Goal: Transaction & Acquisition: Subscribe to service/newsletter

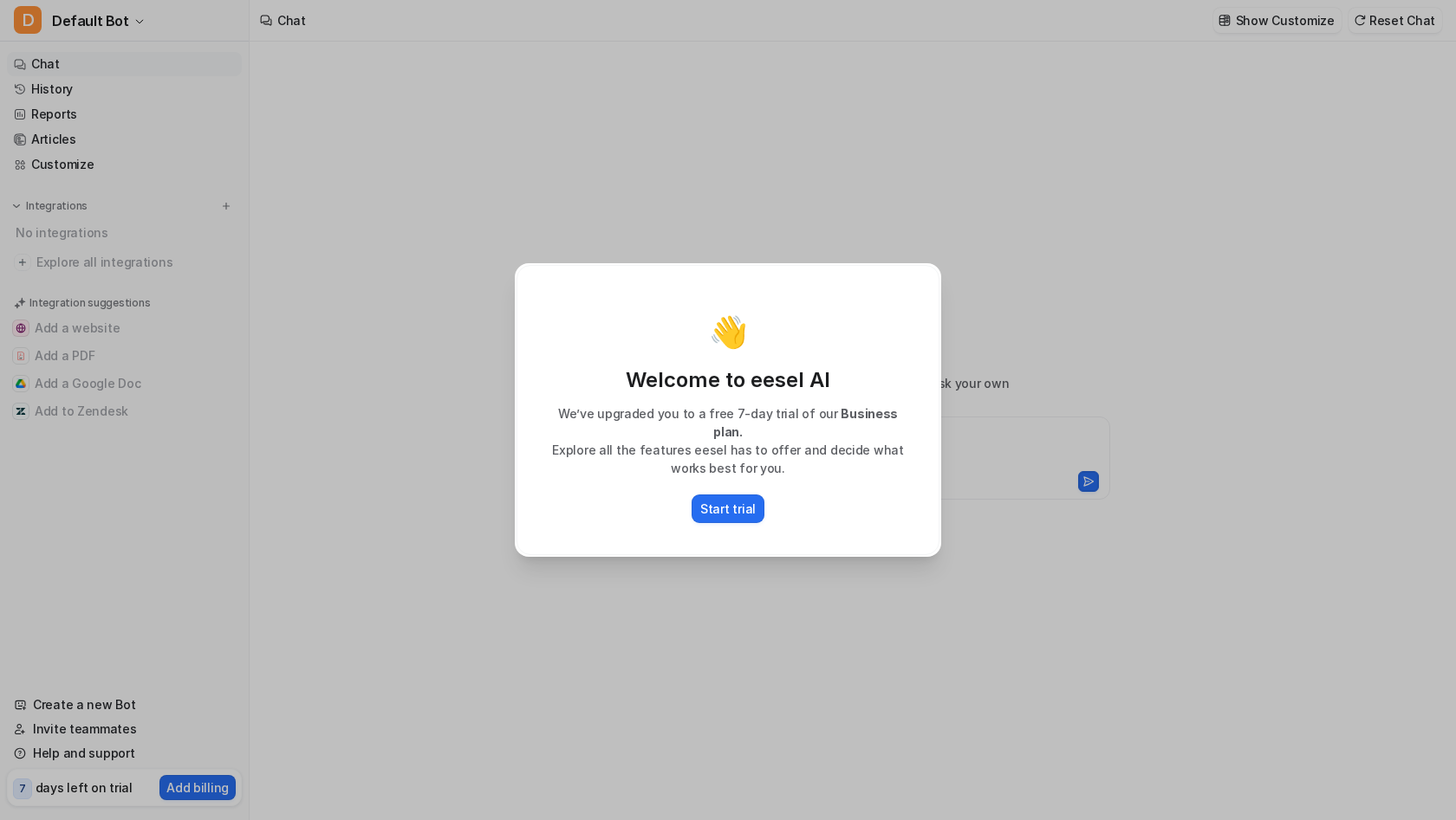
type textarea "**********"
click at [723, 501] on p "Start trial" at bounding box center [728, 509] width 55 height 18
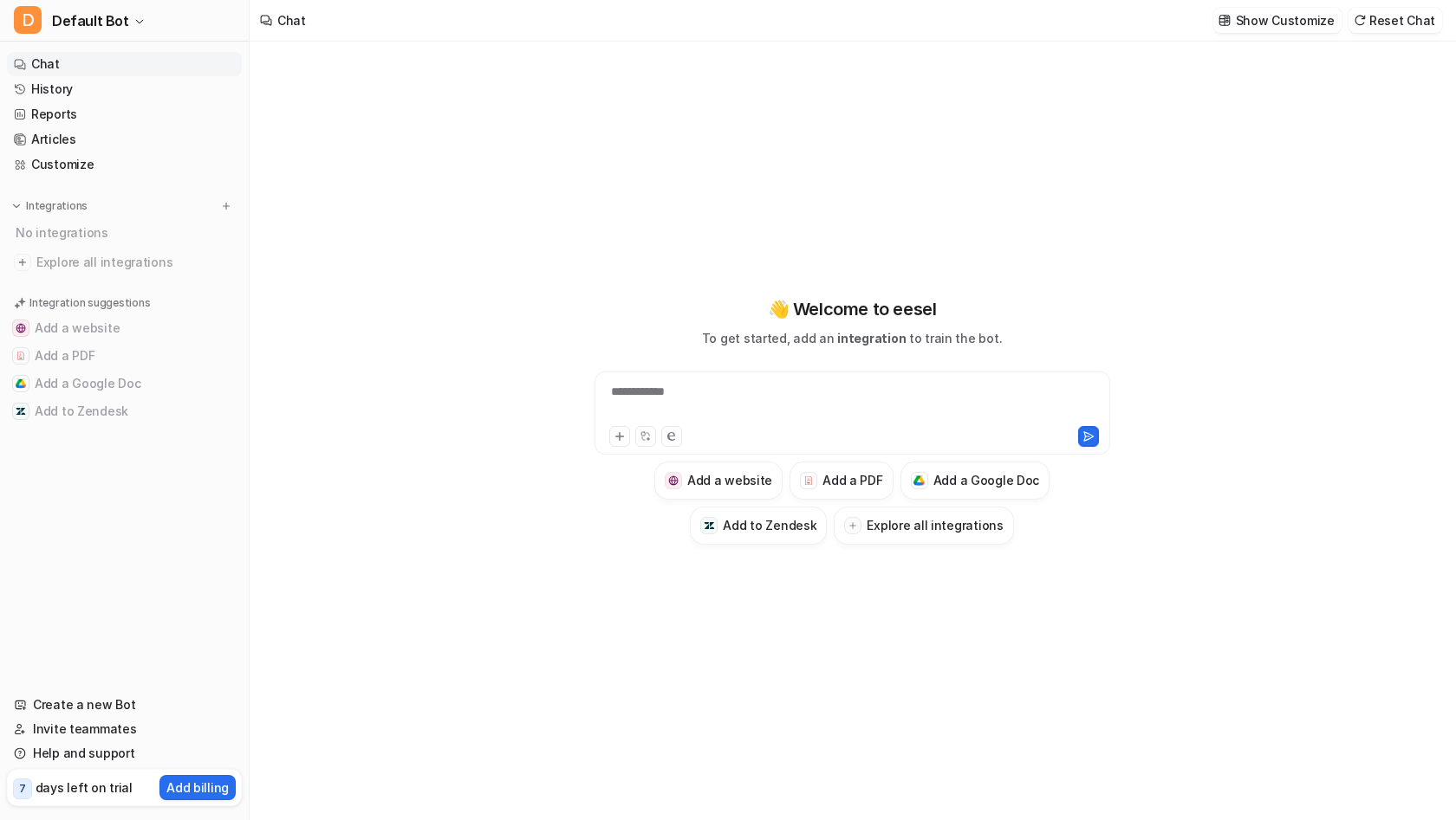
click at [67, 802] on div "7 days left on trial Add billing" at bounding box center [123, 788] width 235 height 37
click at [182, 790] on p "Add billing" at bounding box center [197, 787] width 63 height 18
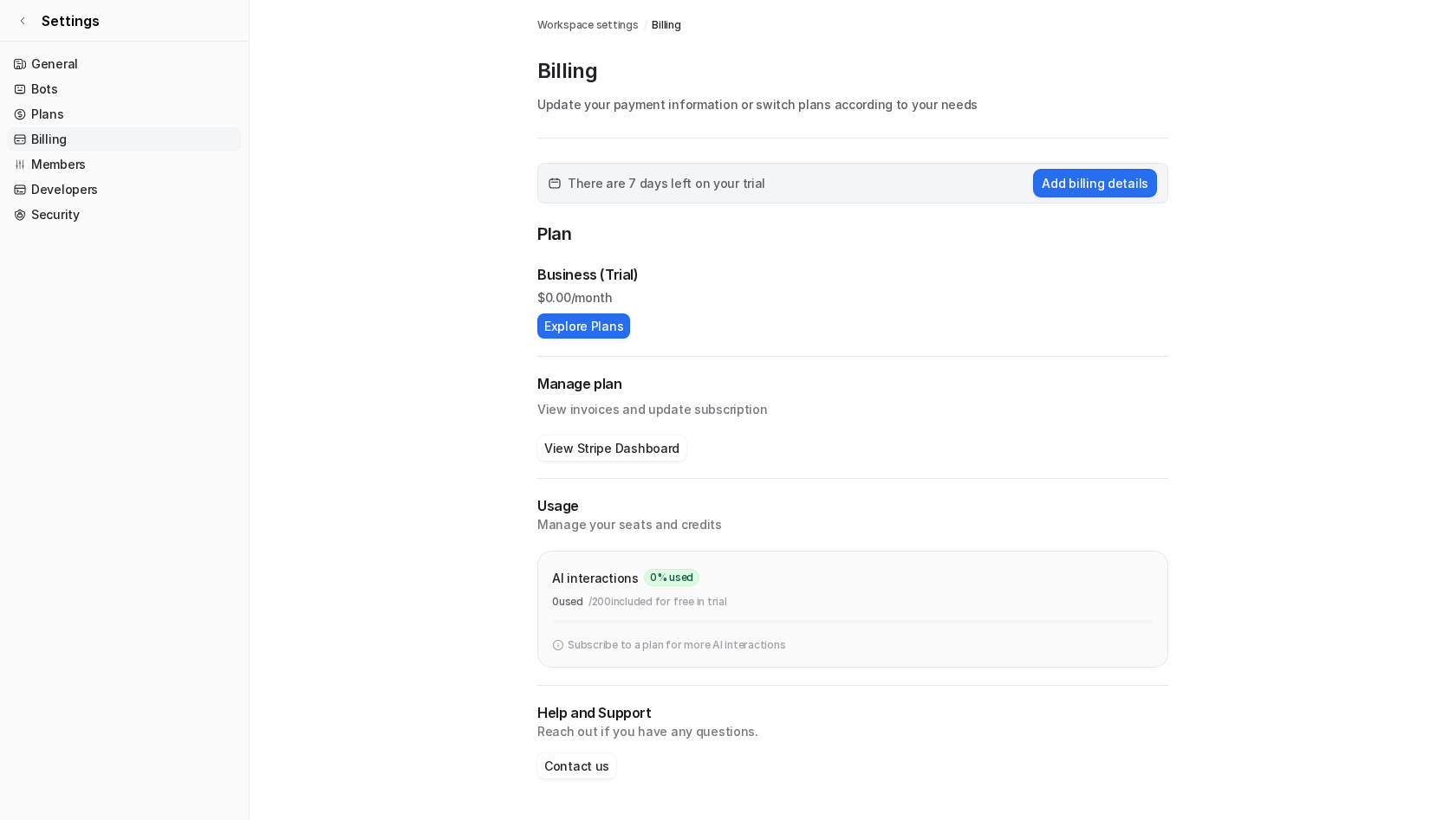
click at [663, 26] on span "Billing" at bounding box center [666, 25] width 29 height 16
click at [581, 26] on span "Workspace settings" at bounding box center [587, 25] width 101 height 16
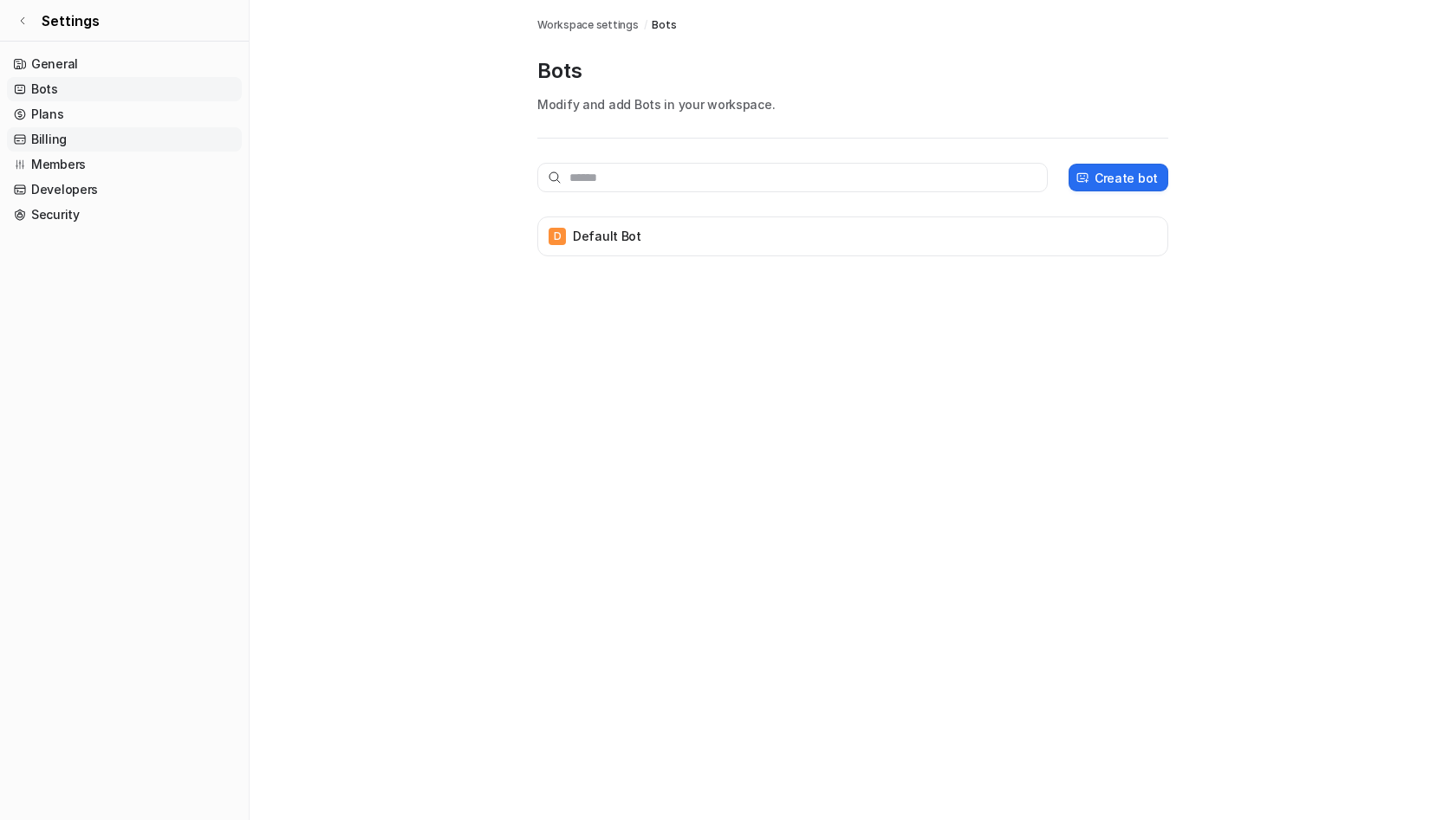
click at [46, 134] on link "Billing" at bounding box center [123, 139] width 235 height 24
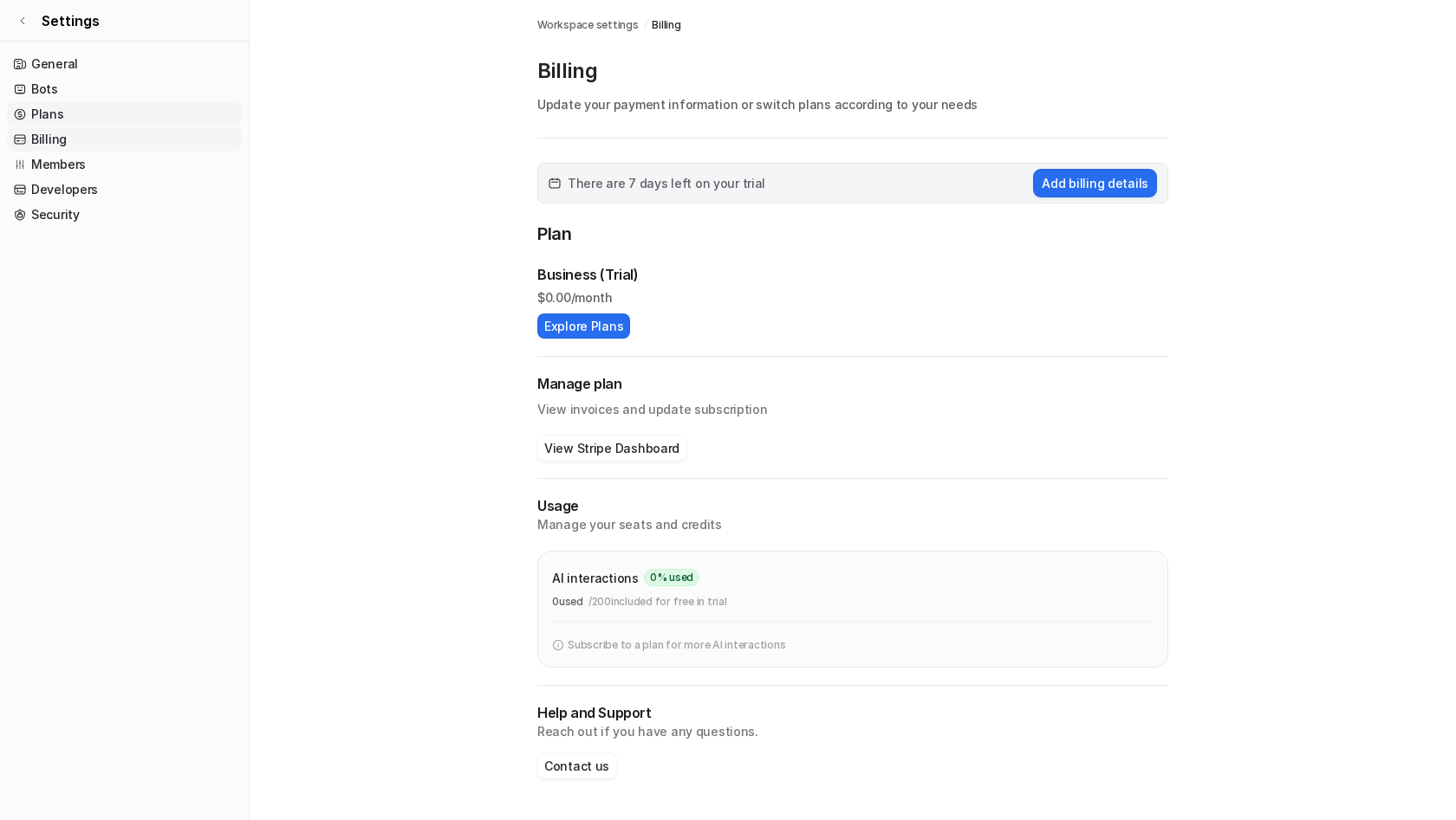
click at [44, 112] on link "Plans" at bounding box center [123, 114] width 235 height 24
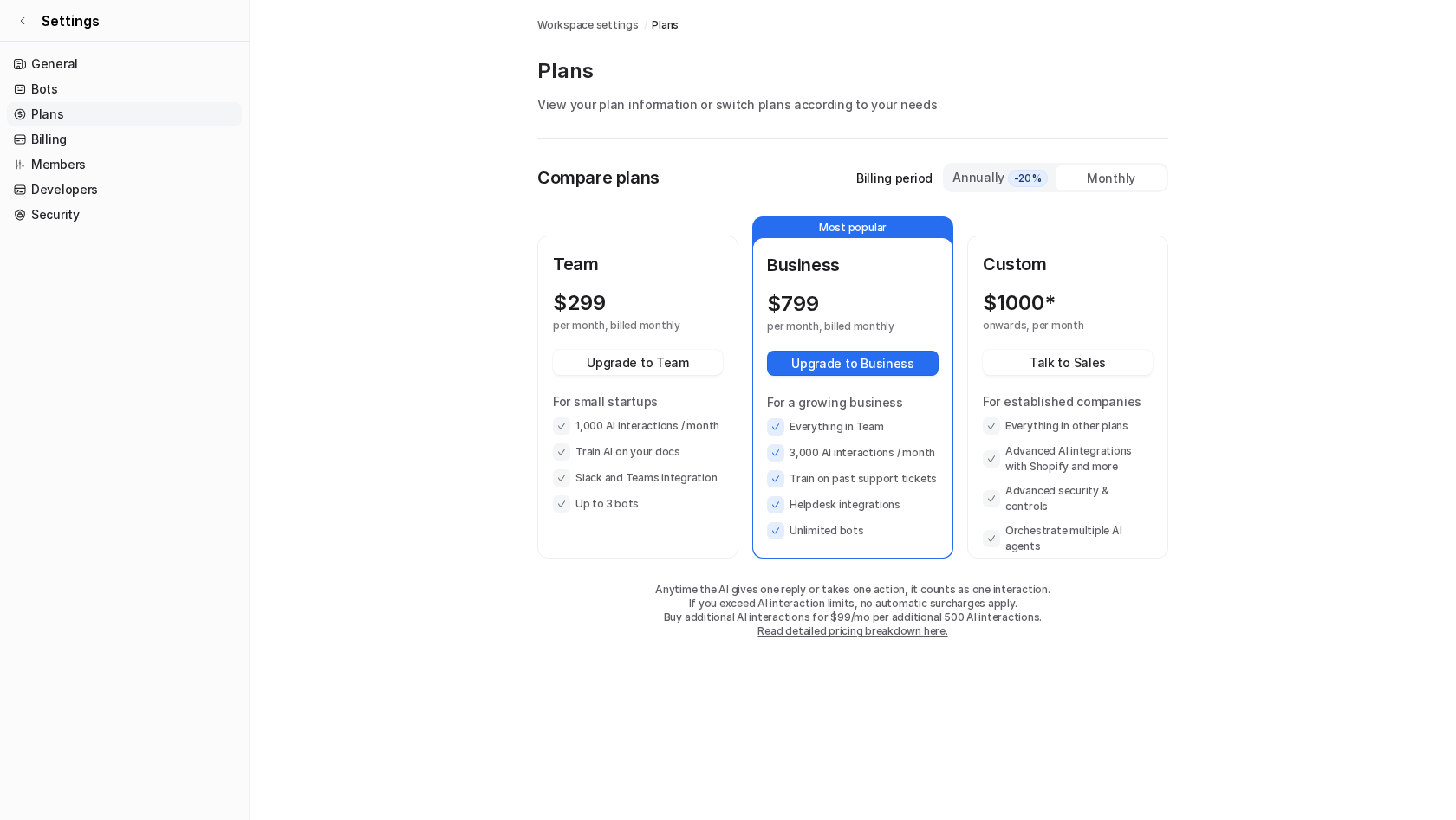
click at [981, 178] on div "Annually -20%" at bounding box center [1000, 178] width 97 height 19
click at [1131, 169] on div "Monthly" at bounding box center [1110, 178] width 111 height 25
